Goal: Find contact information: Find contact information

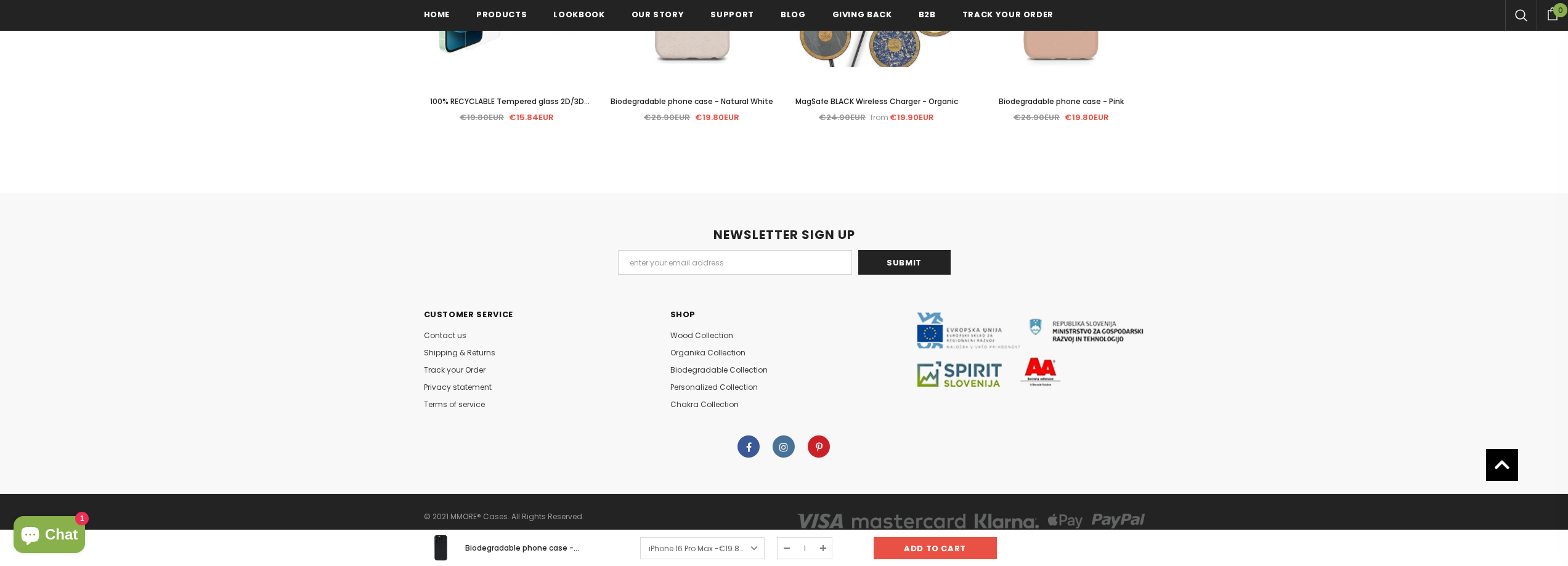
scroll to position [2657, 0]
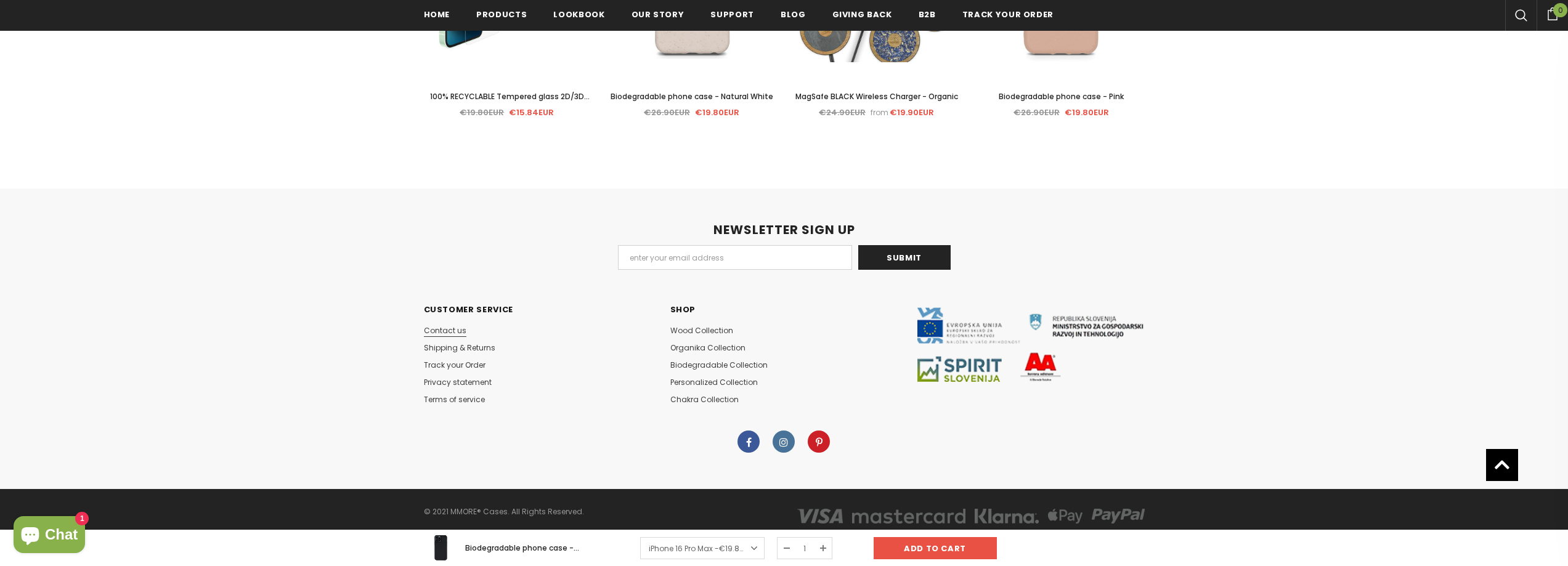
click at [436, 330] on span "Contact us" at bounding box center [445, 331] width 43 height 11
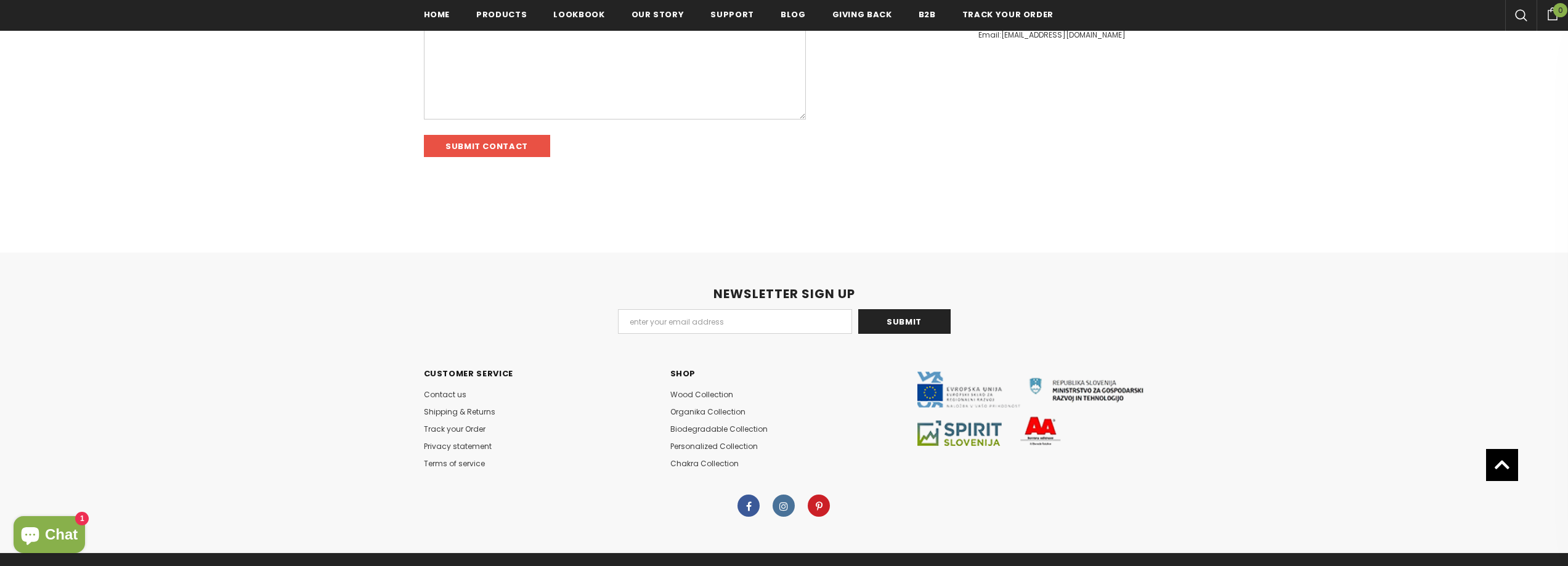
scroll to position [357, 0]
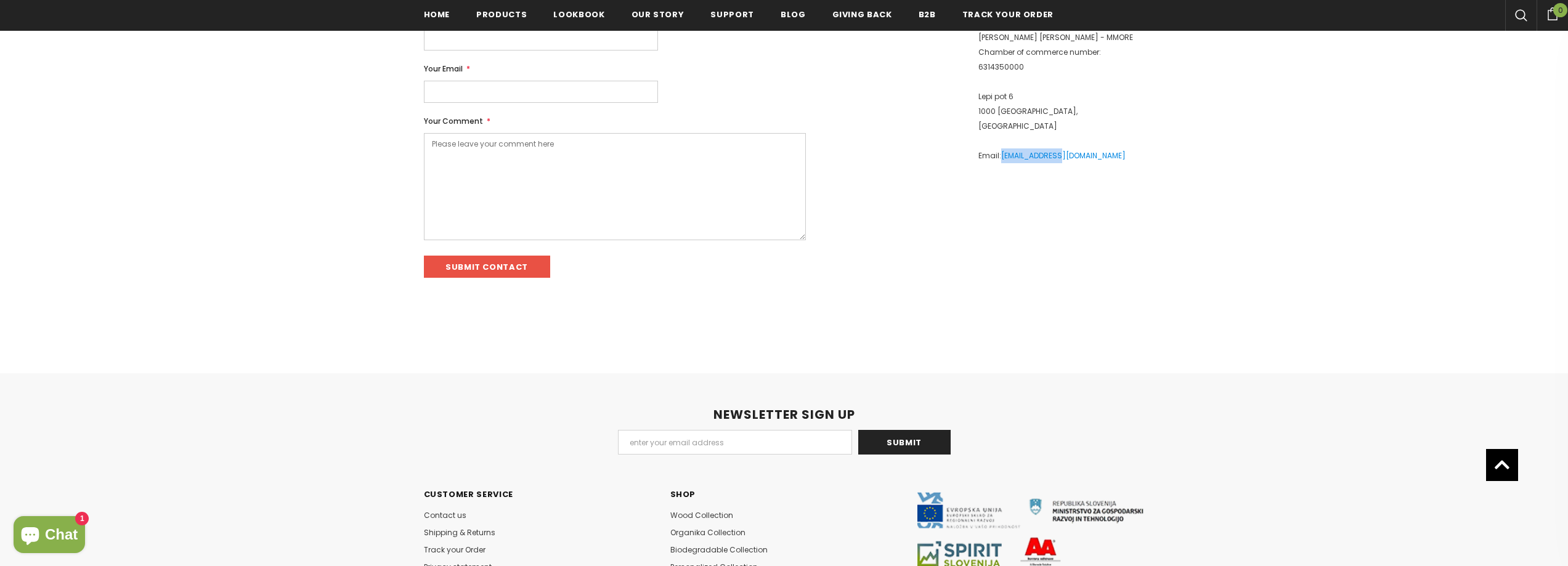
drag, startPoint x: 1082, startPoint y: 140, endPoint x: 1002, endPoint y: 140, distance: 80.0
click at [1002, 149] on p "Email: [EMAIL_ADDRESS][DOMAIN_NAME]" at bounding box center [1060, 156] width 166 height 14
copy link "info@mmore.net"
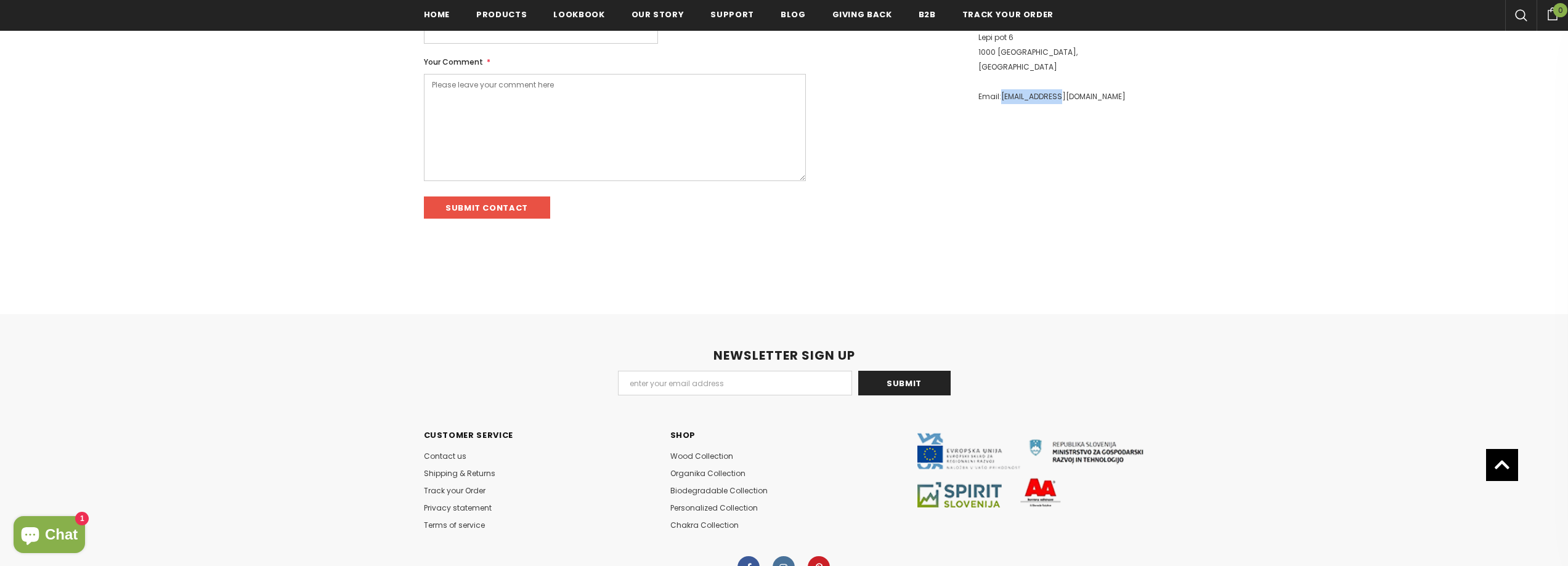
scroll to position [542, 0]
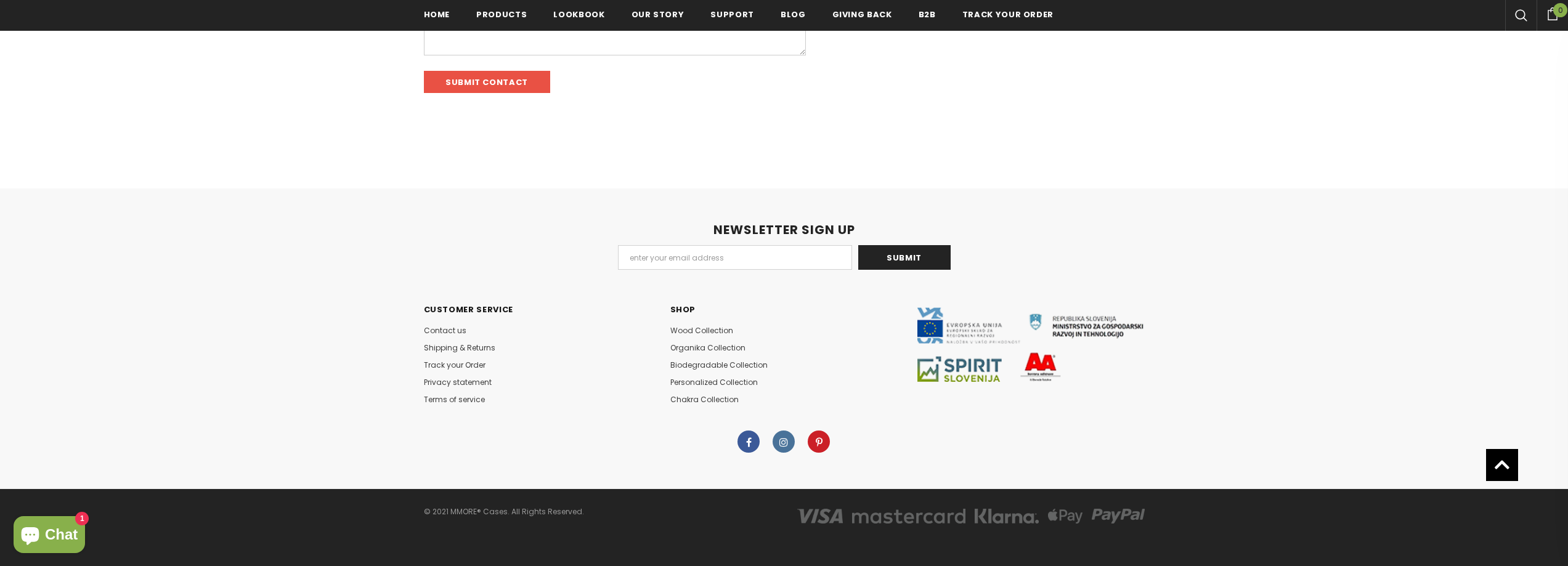
click at [781, 441] on icon at bounding box center [784, 442] width 9 height 7
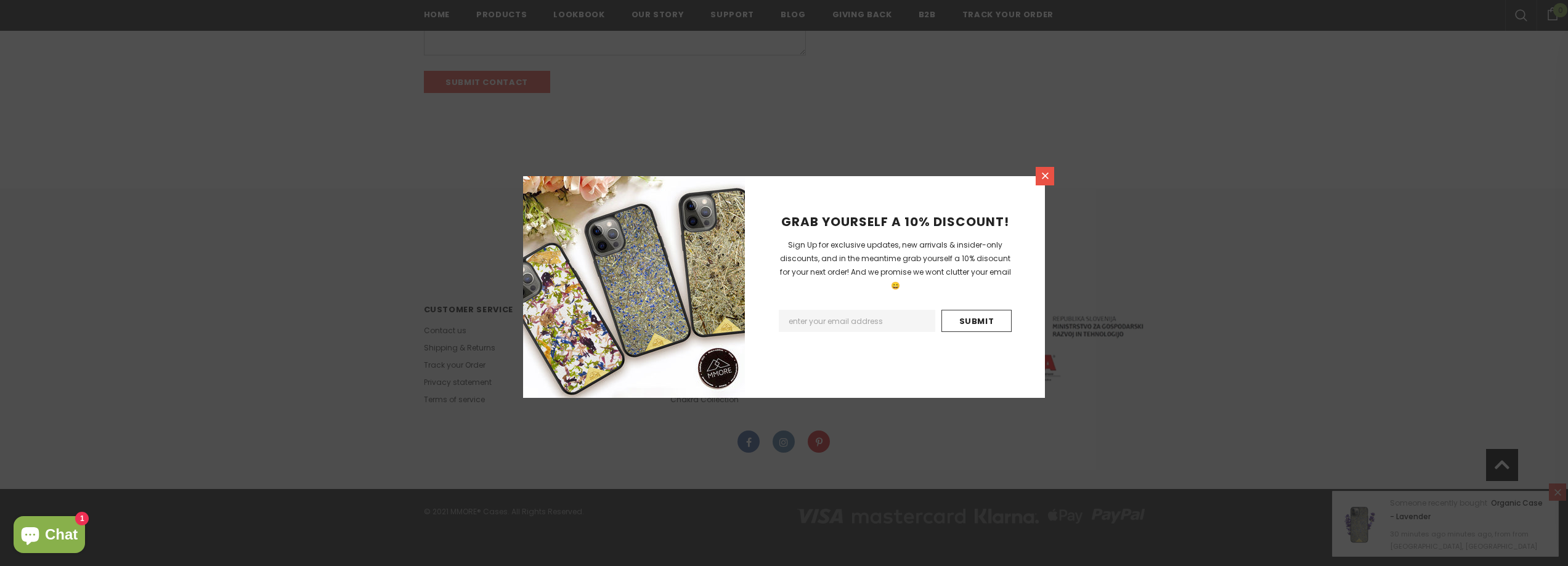
click at [1050, 175] on icon at bounding box center [1045, 176] width 11 height 11
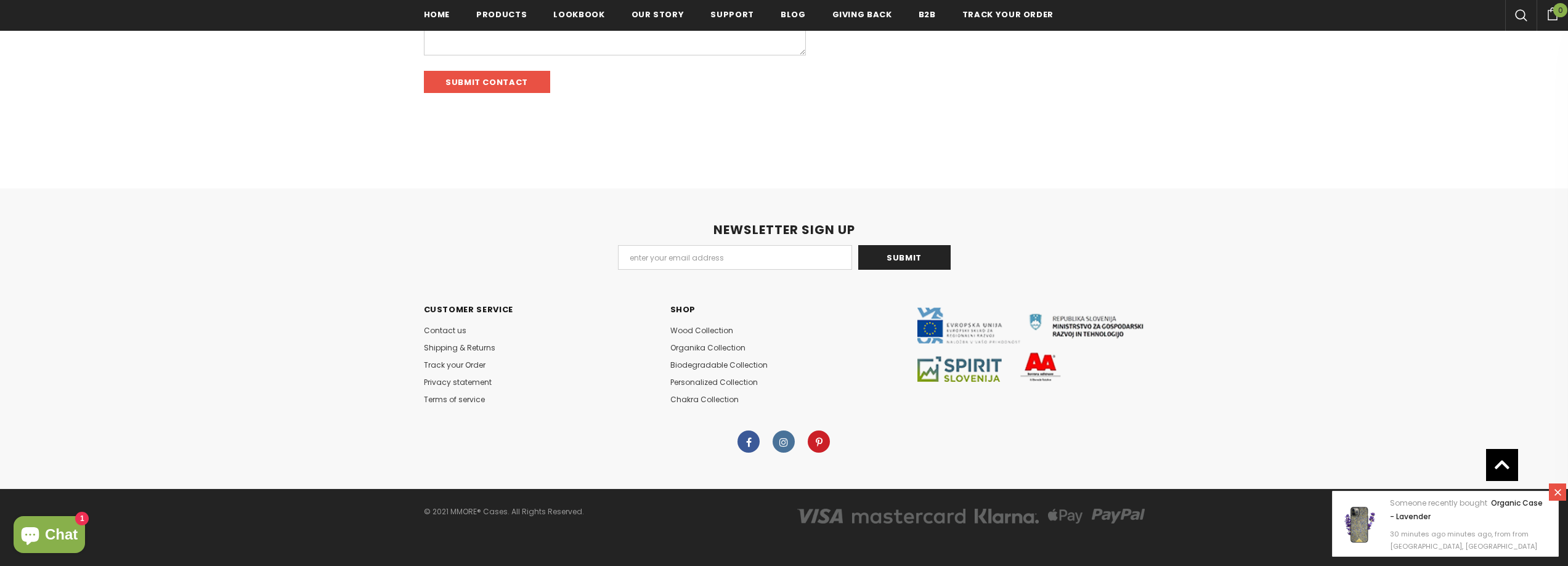
click at [746, 434] on link at bounding box center [748, 441] width 22 height 22
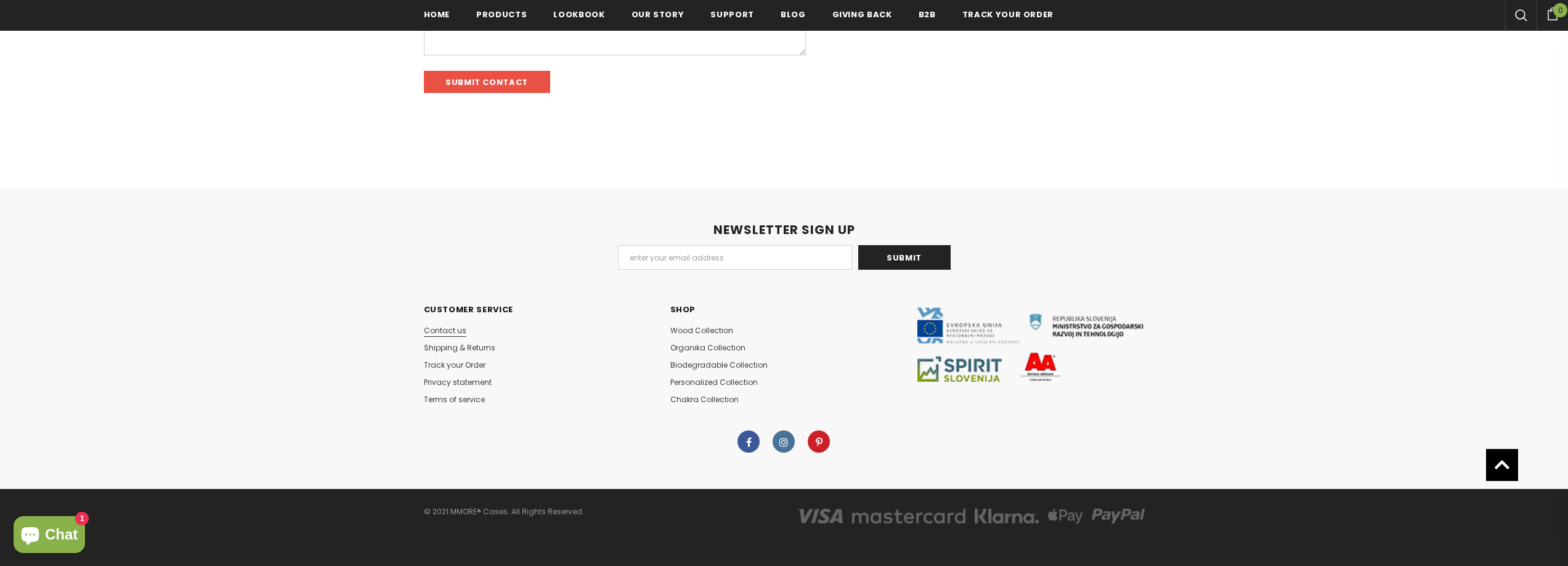
click at [447, 329] on span "Contact us" at bounding box center [445, 331] width 43 height 11
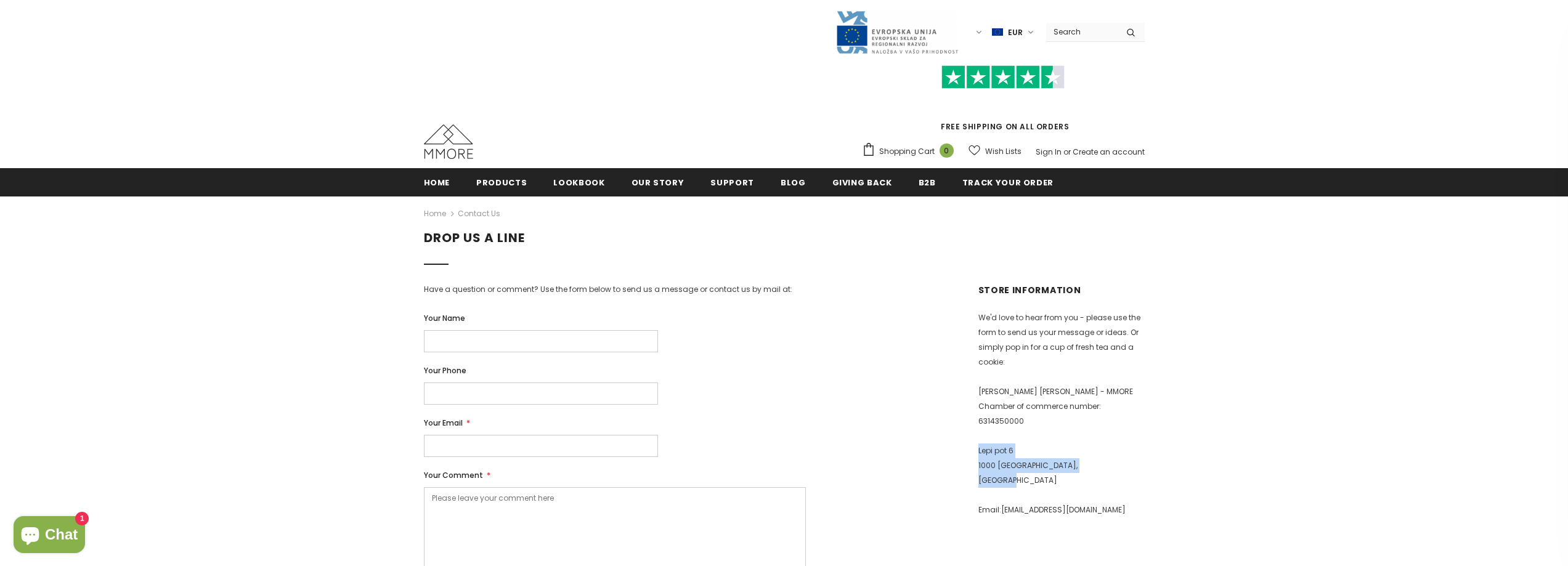
drag, startPoint x: 1013, startPoint y: 461, endPoint x: 972, endPoint y: 432, distance: 50.2
click at [972, 432] on div "Store Information We'd love to hear from you - please use the form to send us y…" at bounding box center [1061, 473] width 185 height 379
copy p "Lepi pot 6 1000 Ljubljana, Slovenia"
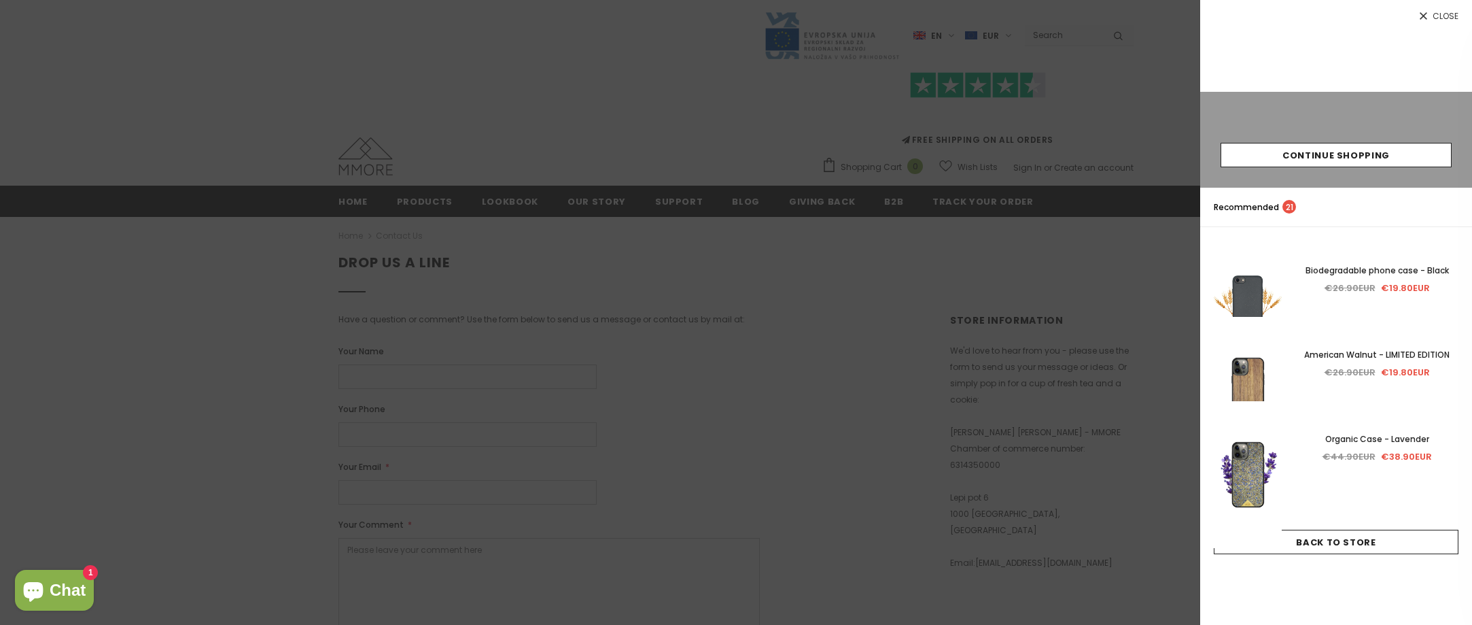
click at [1152, 514] on div at bounding box center [736, 312] width 1472 height 625
